Goal: Obtain resource: Download file/media

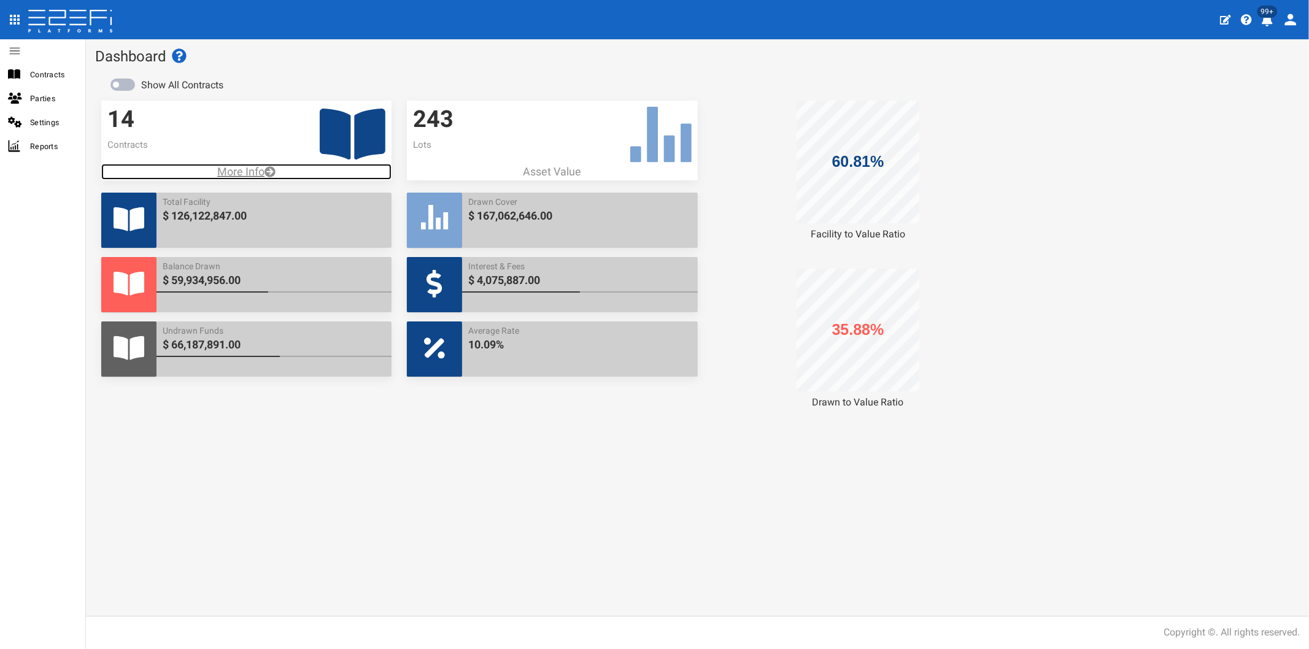
click at [236, 171] on p "More Info" at bounding box center [246, 172] width 290 height 16
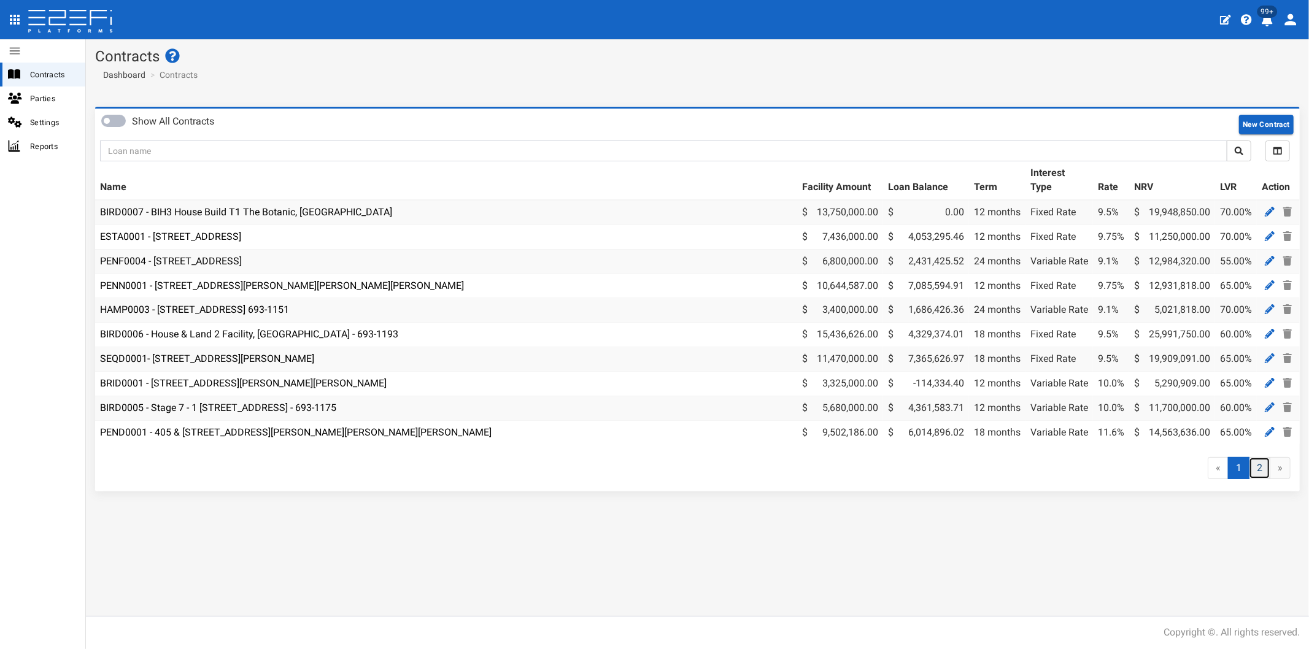
click at [1257, 474] on link "2" at bounding box center [1259, 468] width 21 height 23
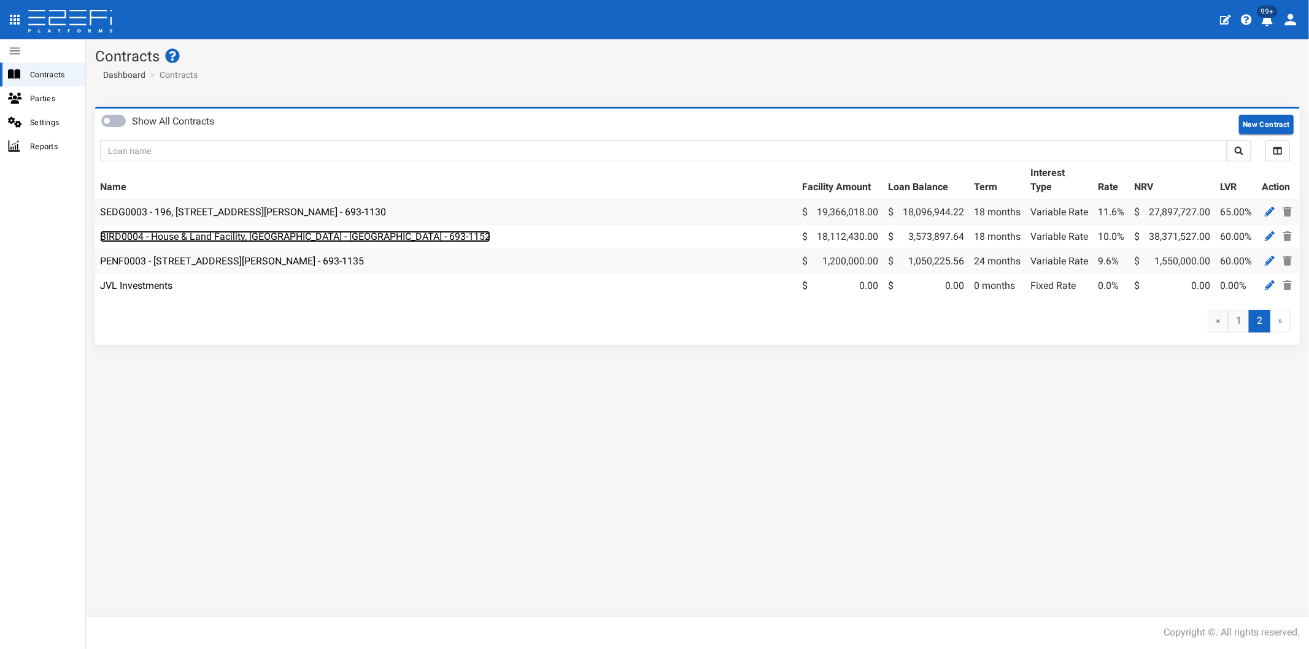
click at [227, 240] on link "BIRD0004 - House & Land Facility, [GEOGRAPHIC_DATA] - [GEOGRAPHIC_DATA] - 693-1…" at bounding box center [295, 237] width 390 height 12
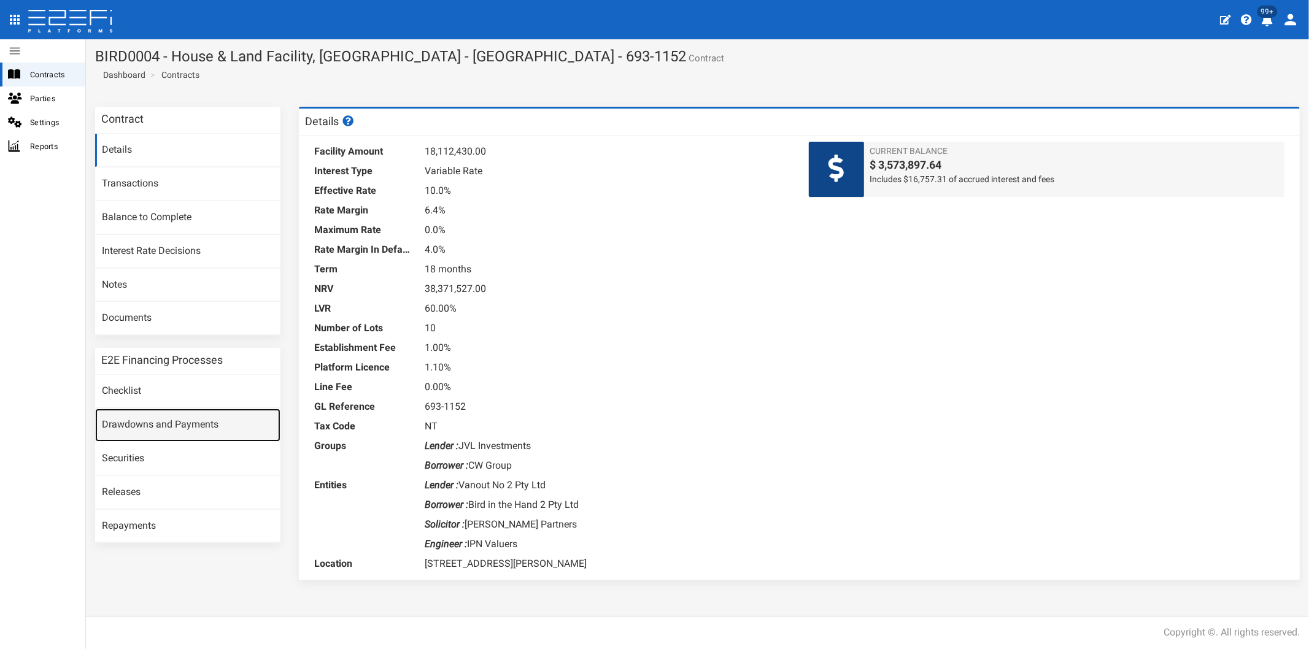
click at [161, 426] on link "Drawdowns and Payments" at bounding box center [187, 425] width 185 height 33
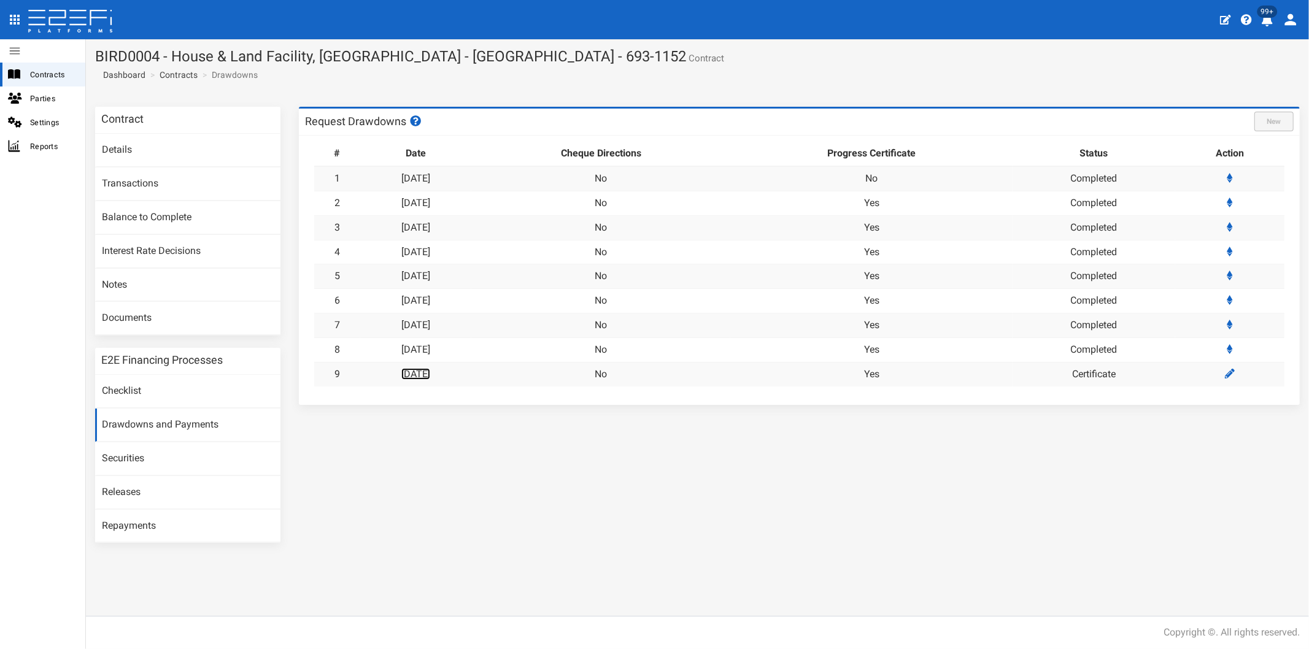
click at [430, 368] on link "[DATE]" at bounding box center [415, 374] width 29 height 12
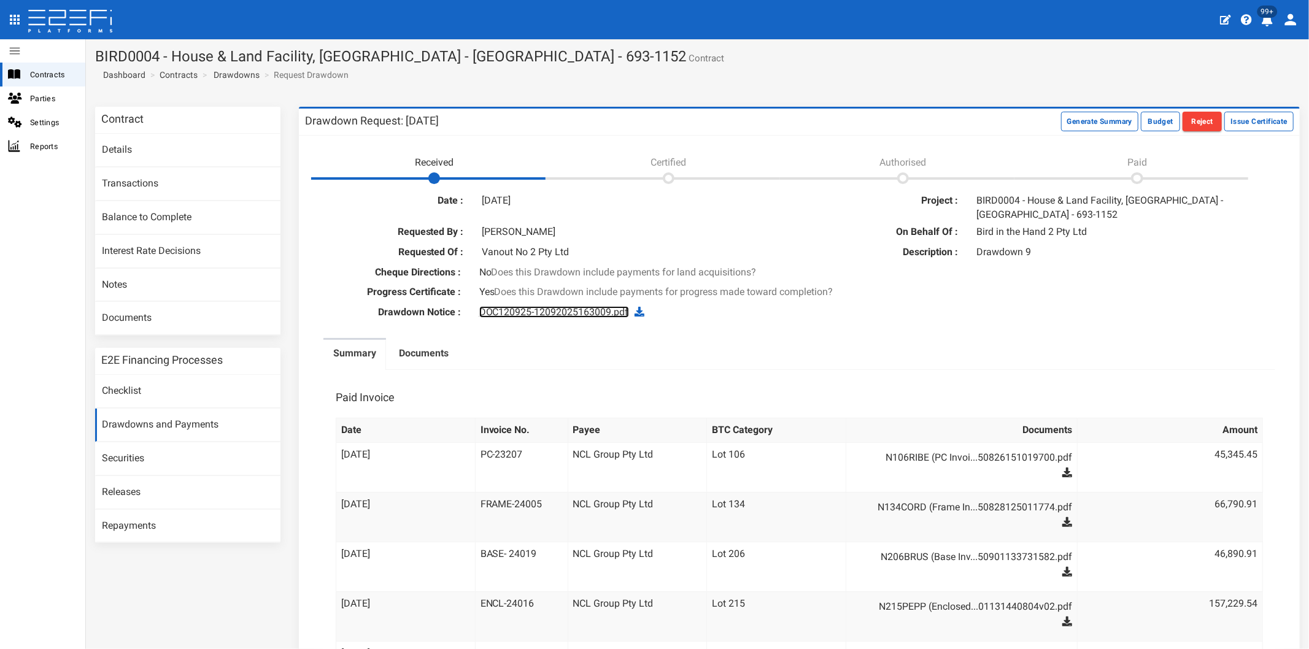
click at [554, 308] on link "DOC120925-12092025163009.pdf" at bounding box center [554, 312] width 150 height 12
